Goal: Find specific fact: Find specific fact

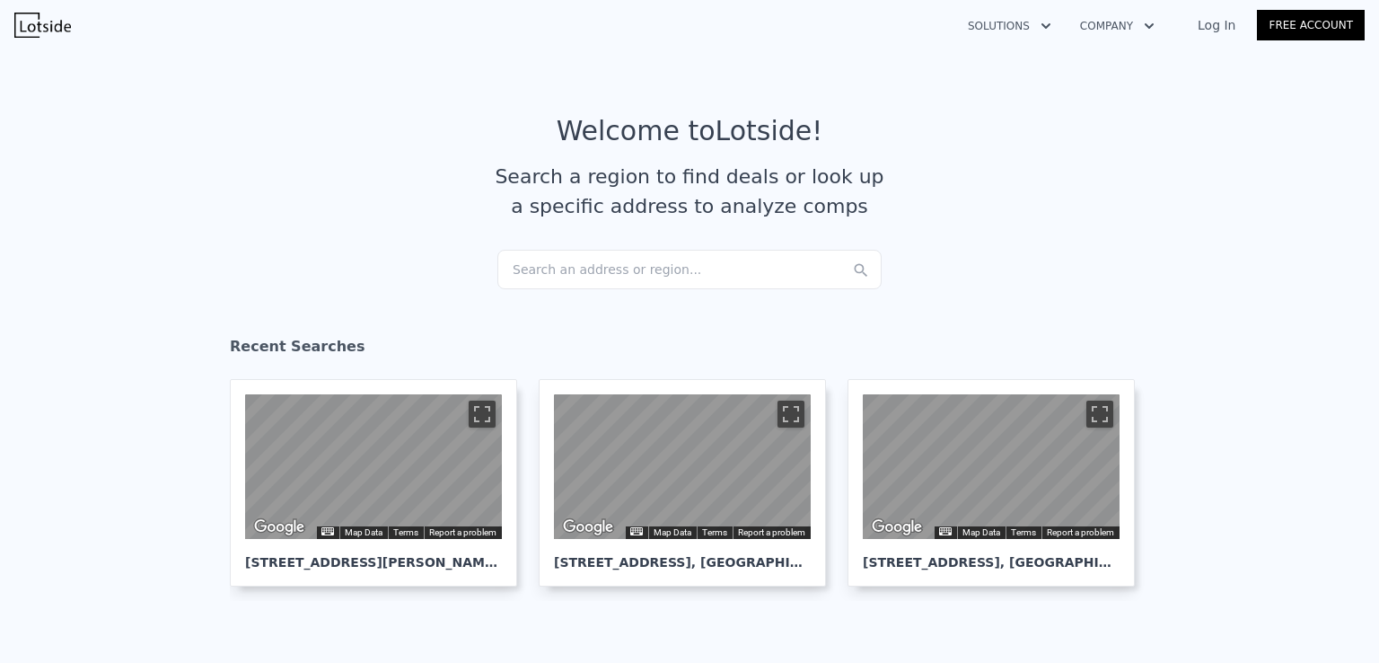
click at [658, 263] on div "Search an address or region..." at bounding box center [689, 270] width 384 height 40
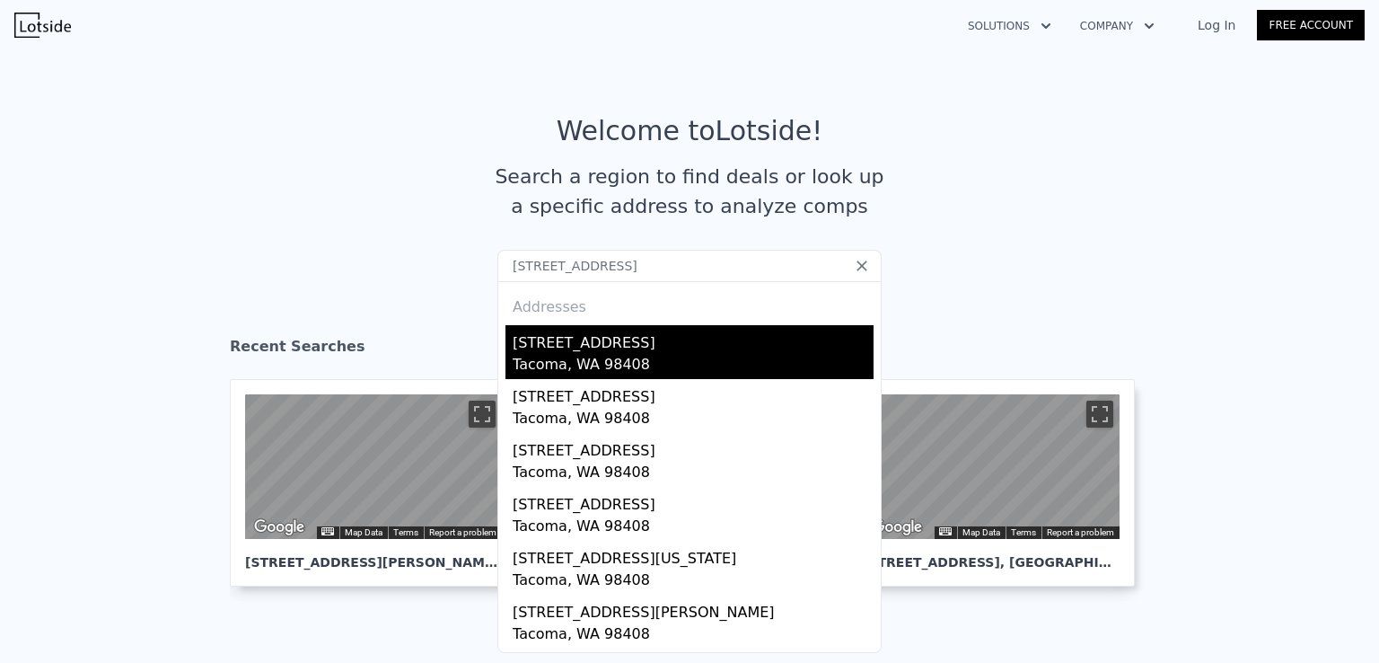
type input "[STREET_ADDRESS]"
click at [631, 360] on div "Tacoma, WA 98408" at bounding box center [693, 366] width 361 height 25
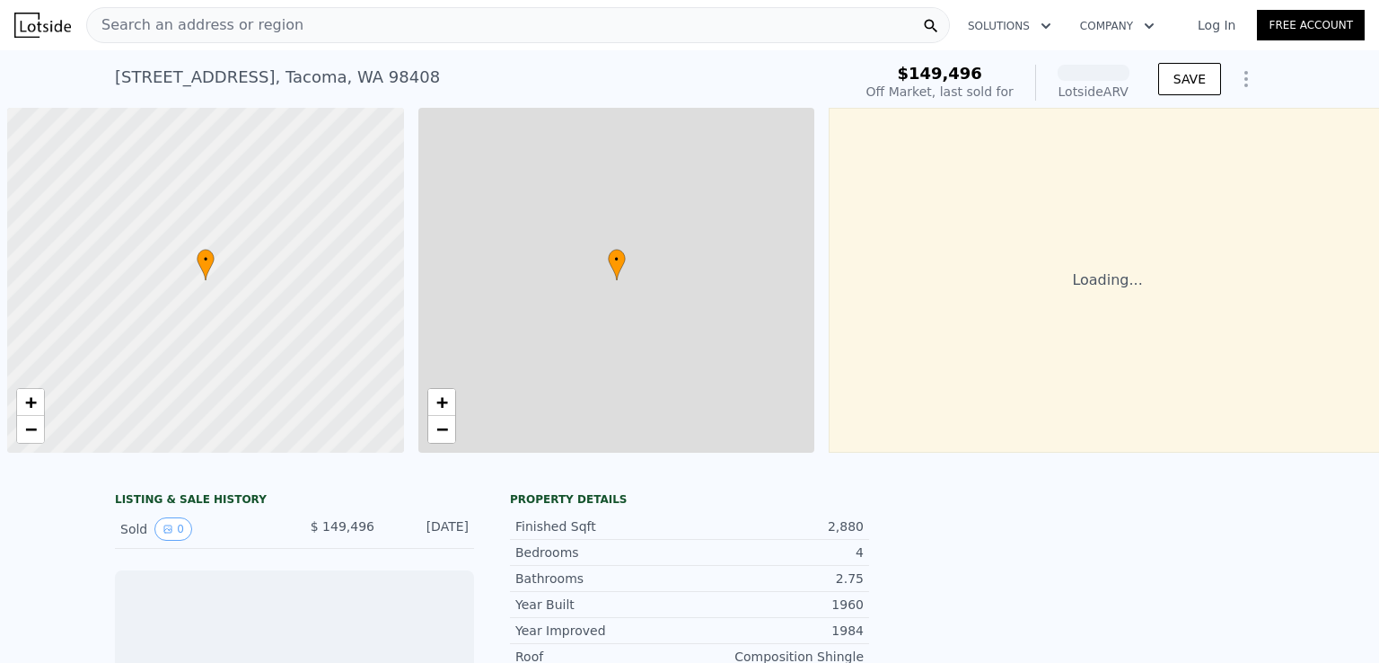
scroll to position [0, 7]
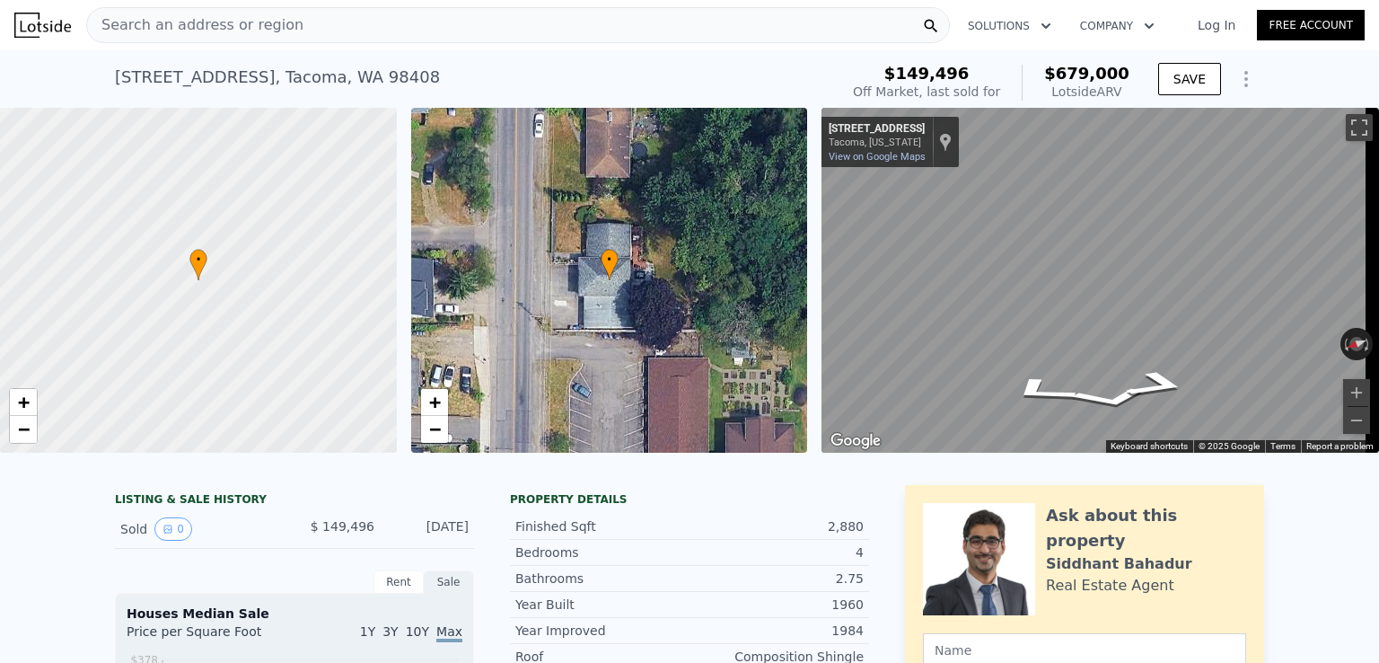
click at [1095, 73] on span "$679,000" at bounding box center [1086, 73] width 85 height 19
copy span "$679,000"
